Goal: Task Accomplishment & Management: Manage account settings

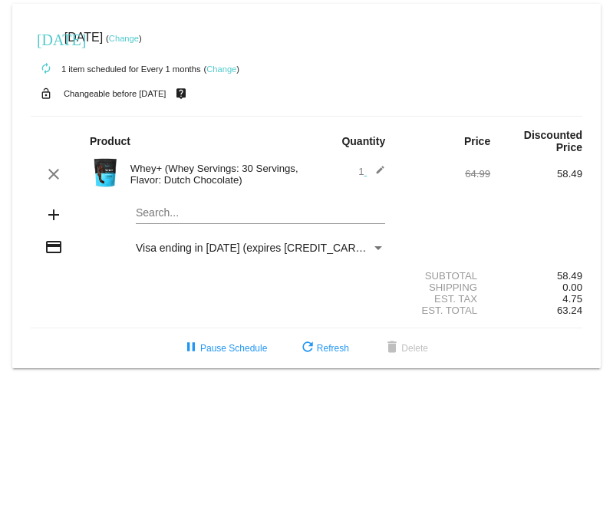
click at [124, 219] on mat-card "[DATE] [DATE] ( Change ) autorenew 1 item scheduled for Every 1 months ( Change…" at bounding box center [306, 186] width 589 height 364
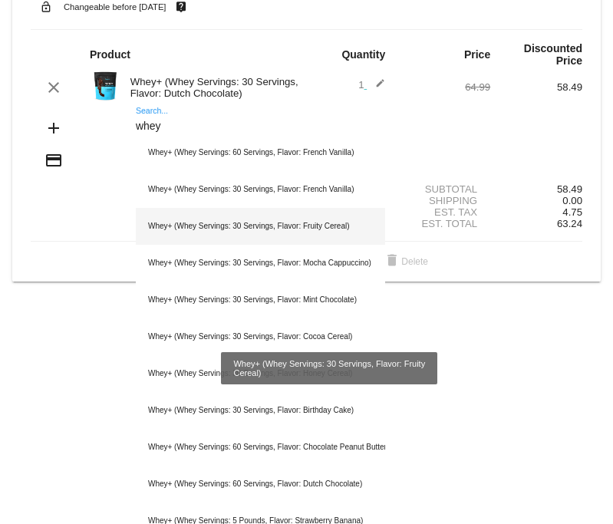
scroll to position [89, 0]
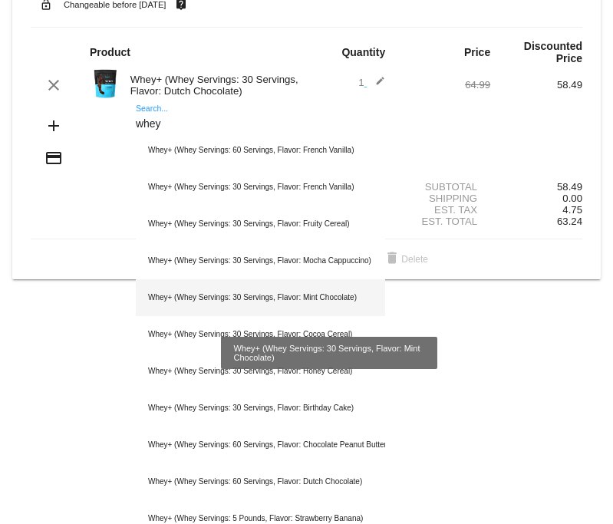
type input "whey"
click at [262, 299] on div "Whey+ (Whey Servings: 30 Servings, Flavor: Mint Chocolate)" at bounding box center [260, 297] width 249 height 37
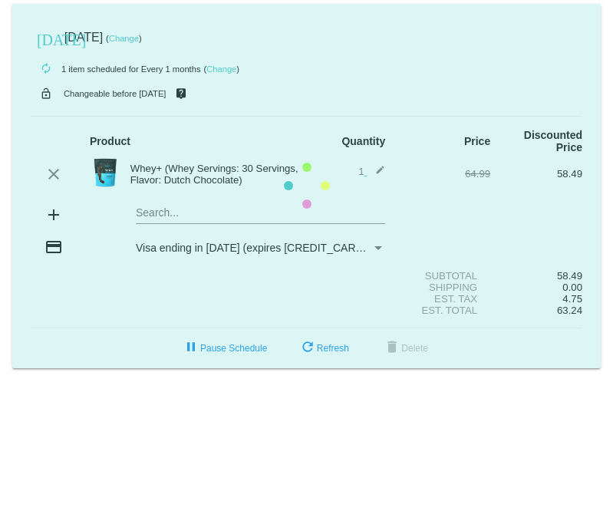
scroll to position [0, 0]
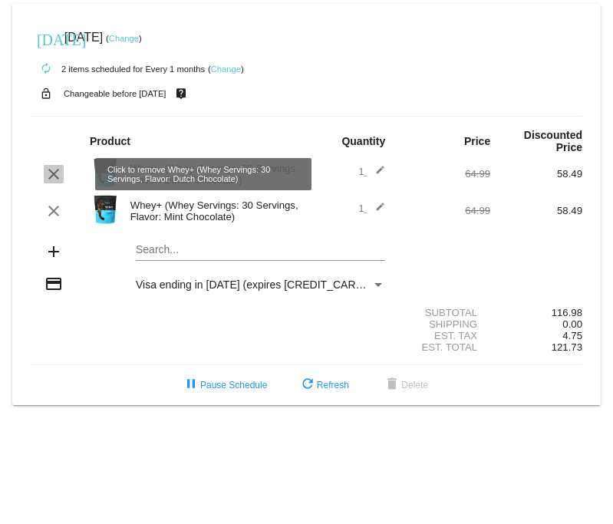
click at [56, 174] on mat-icon "clear" at bounding box center [54, 174] width 18 height 18
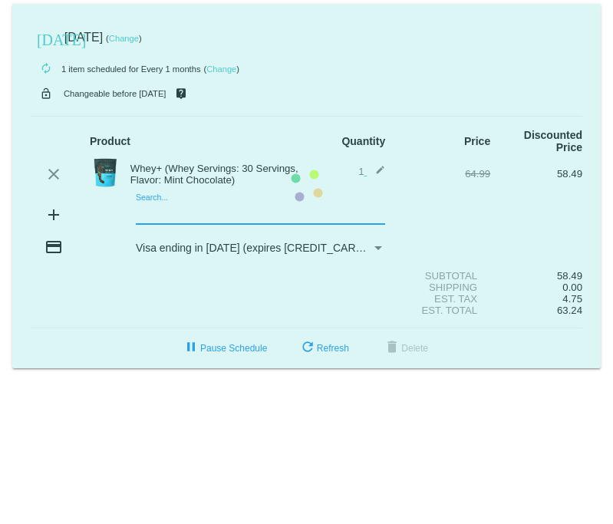
click at [110, 217] on mat-card "[DATE] [DATE] ( Change ) autorenew 1 item scheduled for Every 1 months ( Change…" at bounding box center [306, 186] width 589 height 364
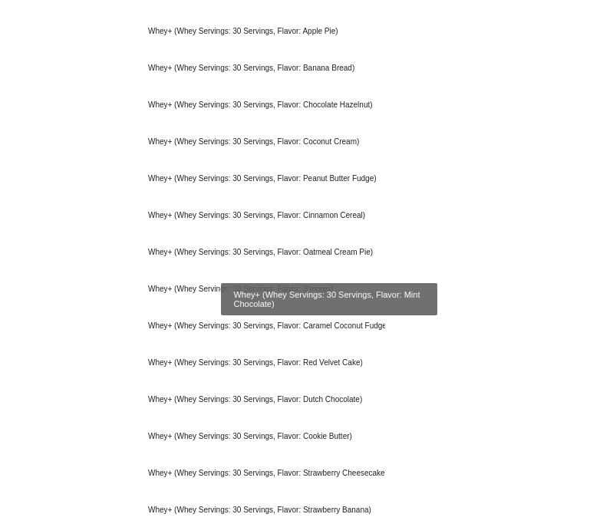
scroll to position [656, 0]
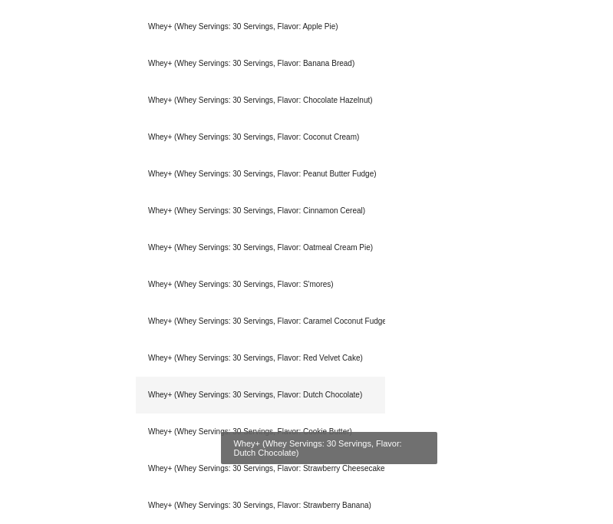
type input "whey+ 30"
click at [138, 400] on div "Whey+ (Whey Servings: 30 Servings, Flavor: Dutch Chocolate)" at bounding box center [260, 395] width 249 height 37
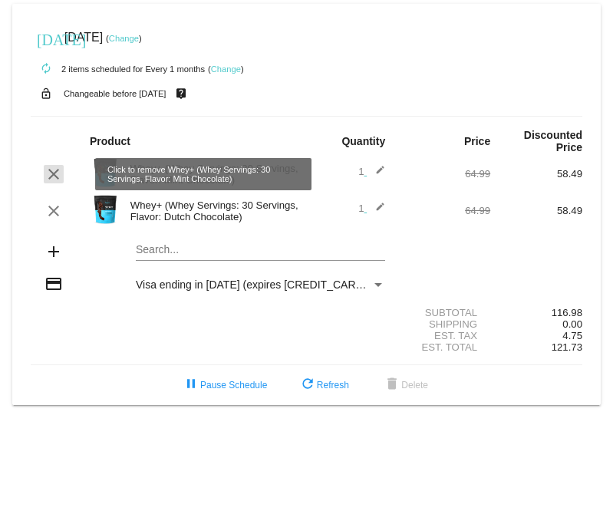
click at [62, 180] on mat-icon "clear" at bounding box center [54, 174] width 18 height 18
